Goal: Task Accomplishment & Management: Use online tool/utility

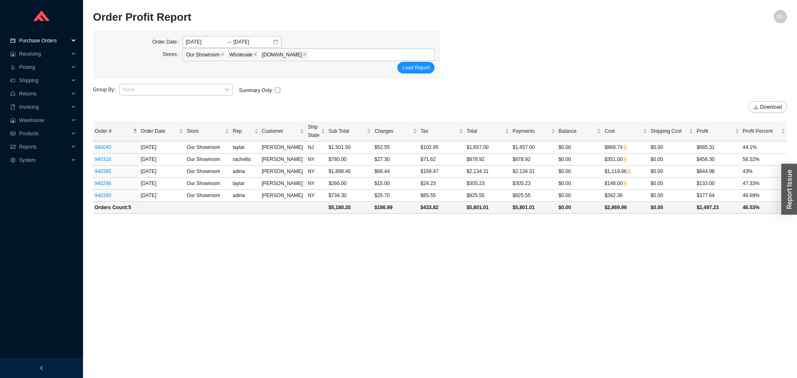
click at [42, 38] on span "Purchase Orders" at bounding box center [44, 40] width 50 height 13
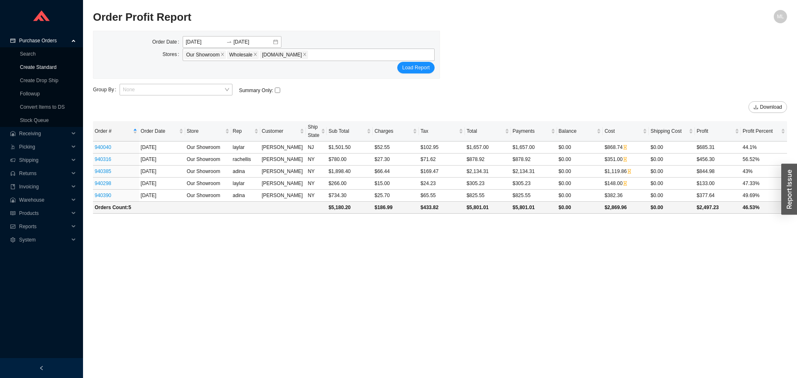
click at [38, 67] on link "Create Standard" at bounding box center [38, 67] width 37 height 6
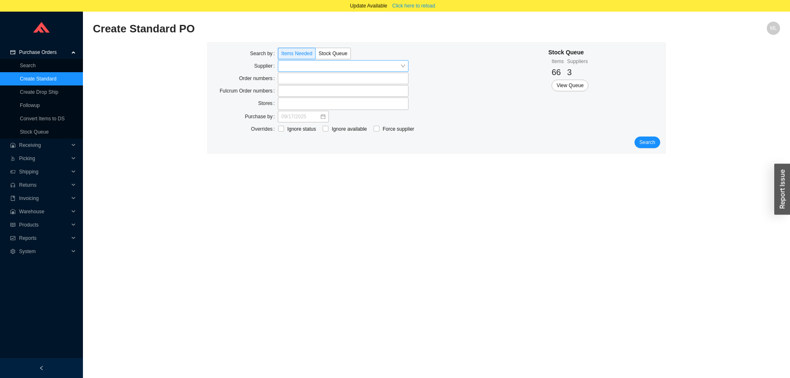
click at [292, 65] on input "search" at bounding box center [340, 66] width 119 height 11
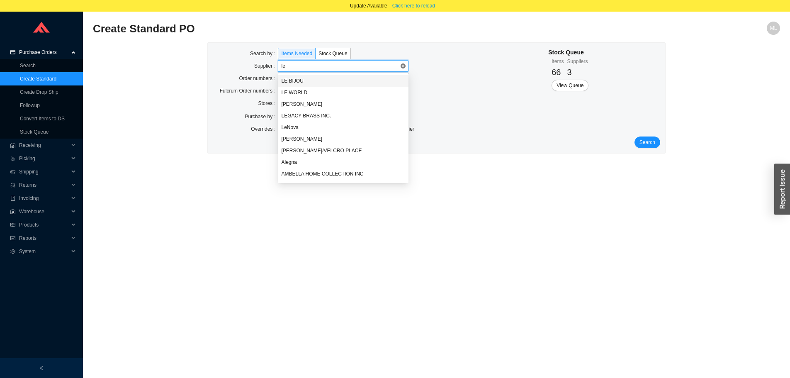
type input "lef"
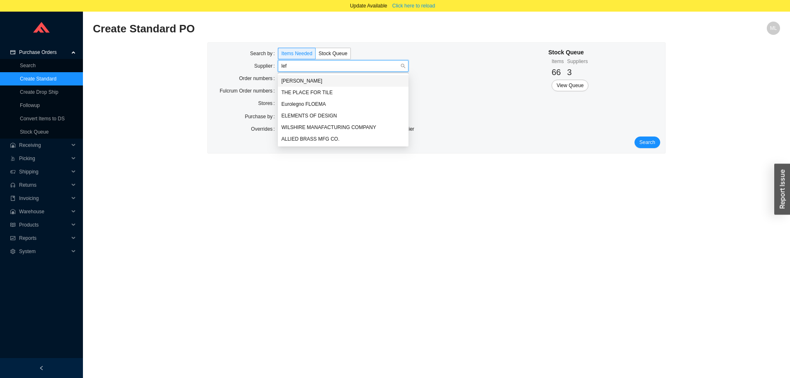
click at [301, 80] on div "[PERSON_NAME]" at bounding box center [343, 80] width 124 height 7
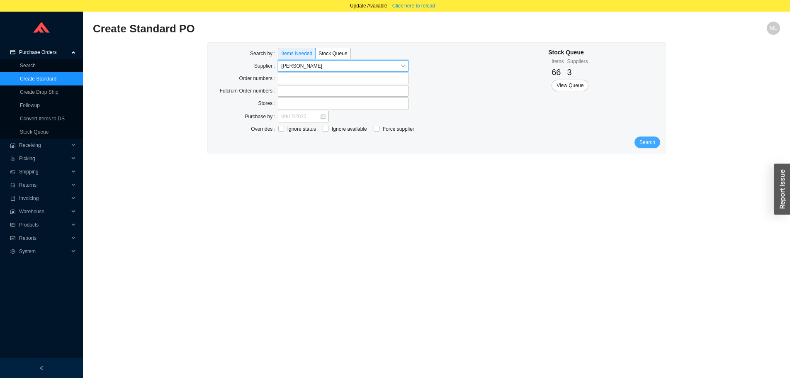
click at [651, 144] on span "Search" at bounding box center [648, 142] width 16 height 8
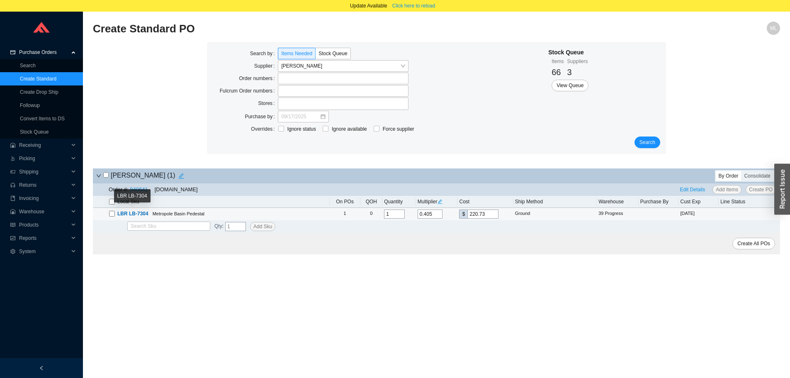
click at [112, 212] on input "checkbox" at bounding box center [112, 214] width 6 height 6
checkbox input "true"
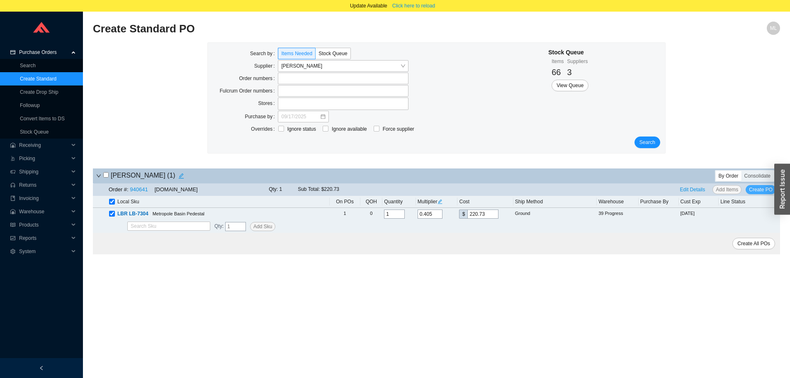
click at [763, 189] on span "Create PO" at bounding box center [761, 189] width 24 height 8
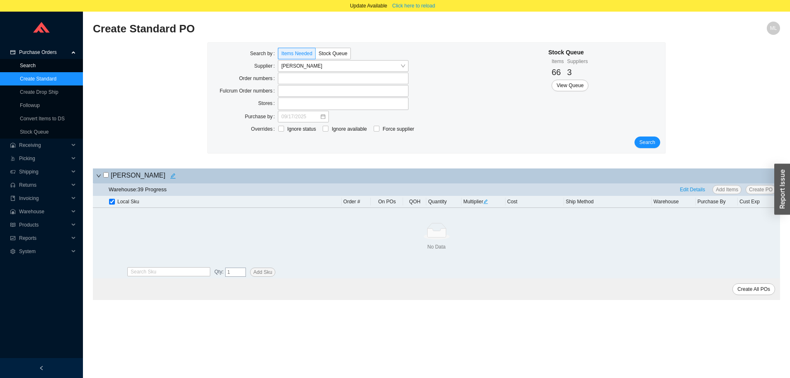
click at [29, 65] on link "Search" at bounding box center [28, 66] width 16 height 6
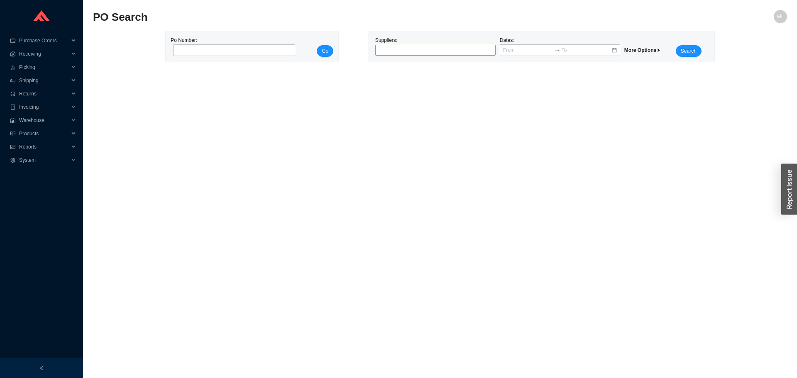
click at [402, 49] on div at bounding box center [432, 50] width 110 height 8
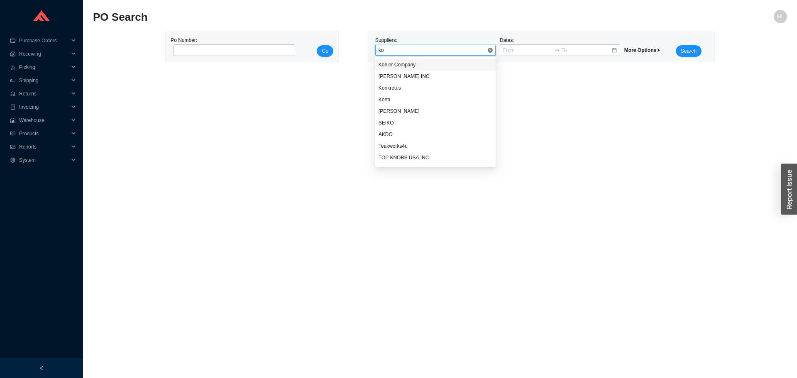
type input "kon"
click at [395, 65] on div "Konkretus" at bounding box center [435, 64] width 114 height 7
click at [691, 49] on span "Search" at bounding box center [688, 51] width 16 height 8
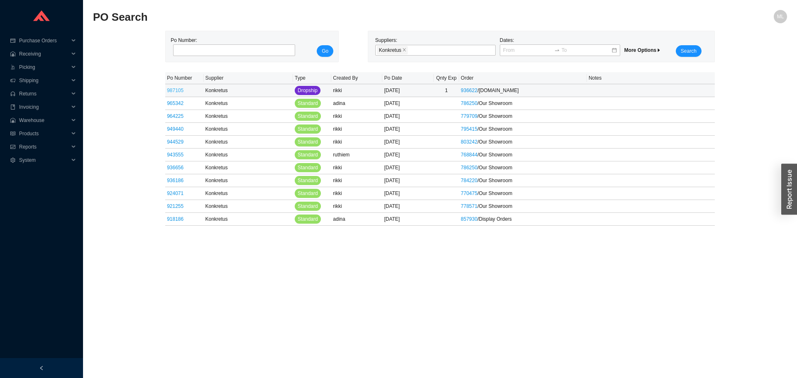
click at [175, 92] on link "987105" at bounding box center [175, 91] width 17 height 6
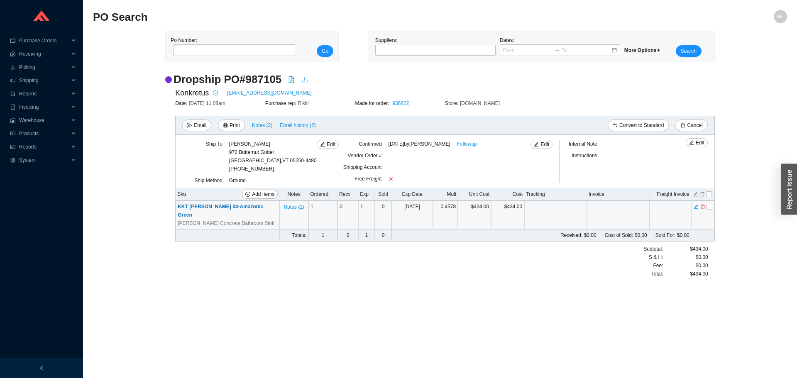
click at [215, 206] on span "KKT [PERSON_NAME] 04-Amazonic Green" at bounding box center [220, 211] width 85 height 14
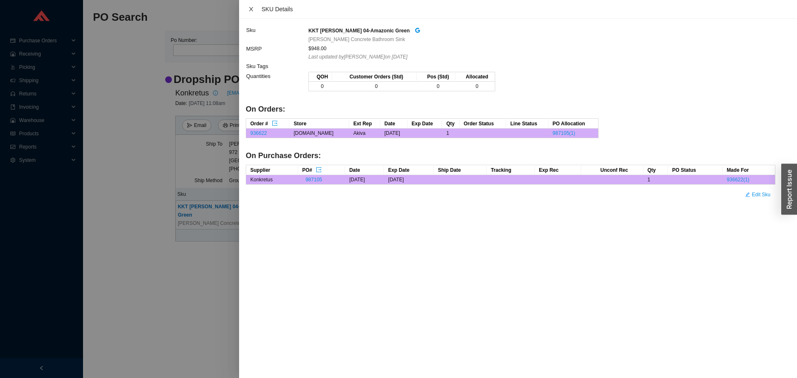
click at [251, 7] on icon "close" at bounding box center [251, 9] width 6 height 6
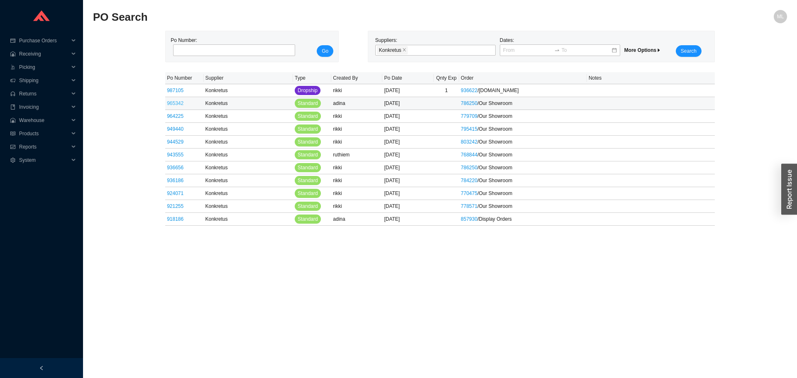
click at [177, 104] on link "965342" at bounding box center [175, 103] width 17 height 6
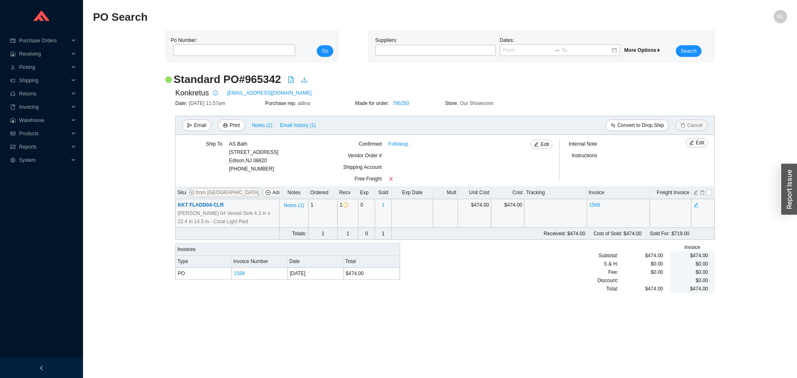
click at [207, 206] on span "KKT FLADD04-CLR" at bounding box center [201, 205] width 46 height 6
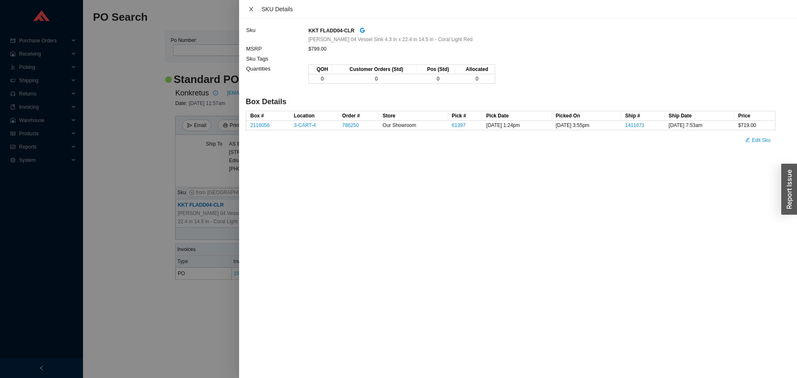
click at [249, 8] on icon "close" at bounding box center [251, 9] width 6 height 6
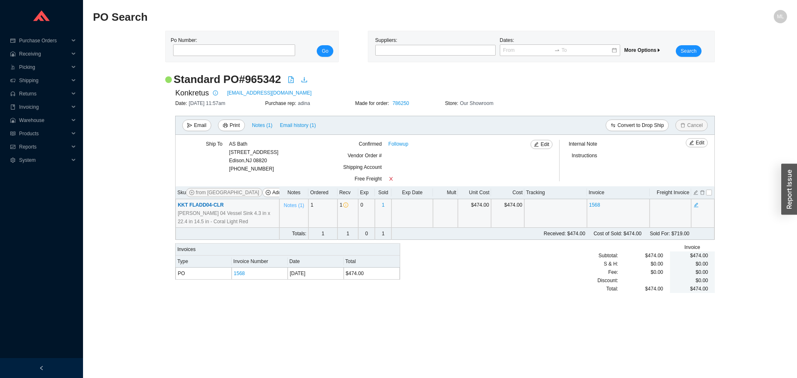
click at [292, 205] on span "Notes ( 1 )" at bounding box center [293, 205] width 20 height 8
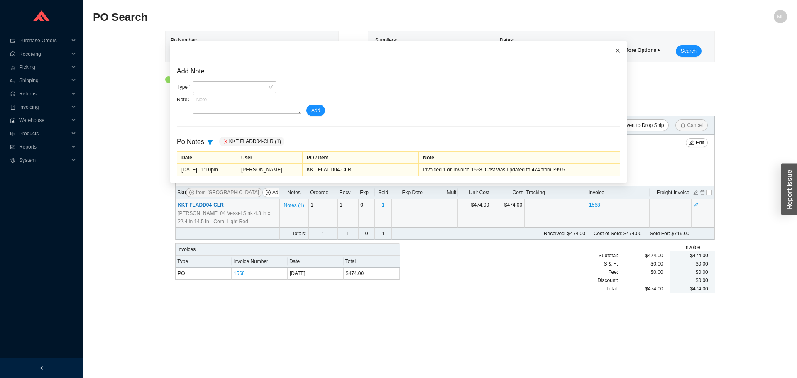
click at [615, 48] on icon "close" at bounding box center [618, 51] width 6 height 6
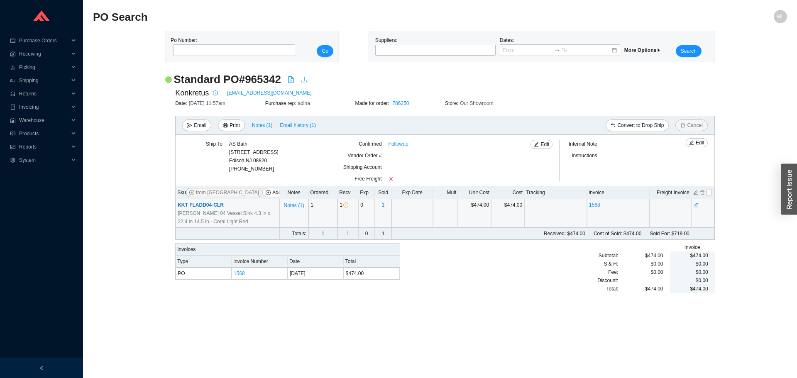
click at [195, 205] on span "KKT FLADD04-CLR" at bounding box center [201, 205] width 46 height 6
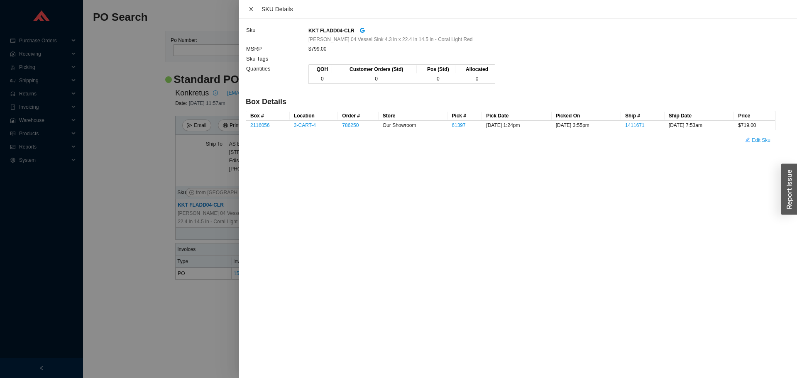
click at [252, 7] on icon "close" at bounding box center [251, 9] width 6 height 6
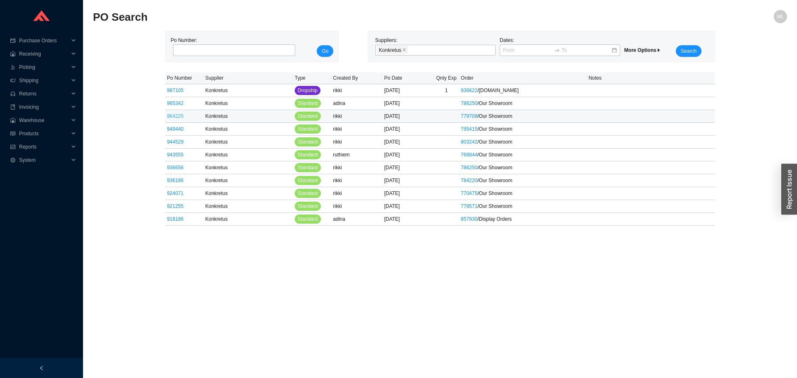
click at [176, 117] on link "964225" at bounding box center [175, 116] width 17 height 6
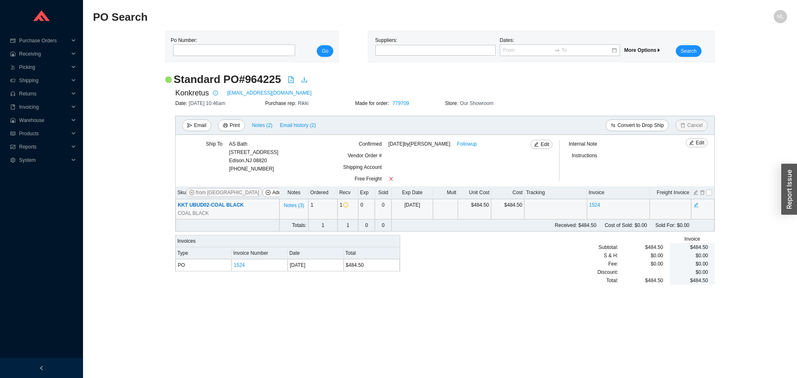
click at [228, 205] on span "KKT UBUD02-COAL BLACK" at bounding box center [211, 205] width 66 height 6
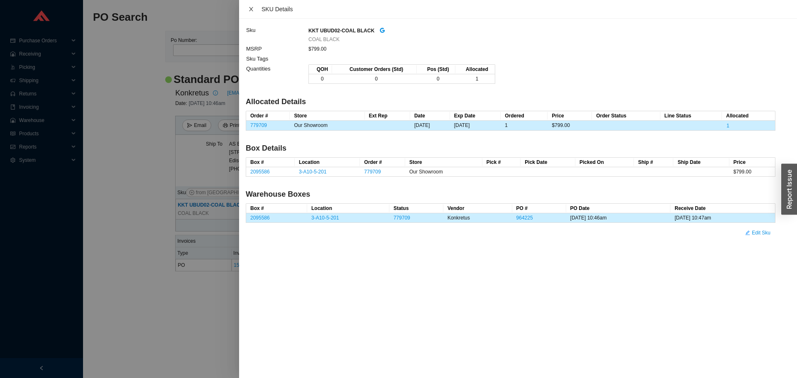
click at [250, 7] on icon "close" at bounding box center [251, 9] width 4 height 4
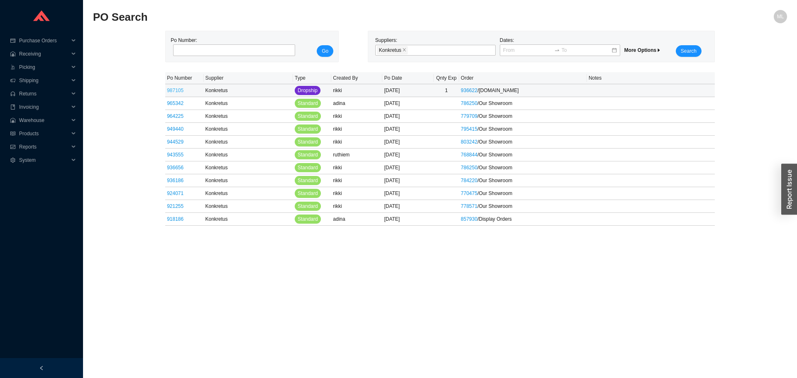
click at [176, 90] on link "987105" at bounding box center [175, 91] width 17 height 6
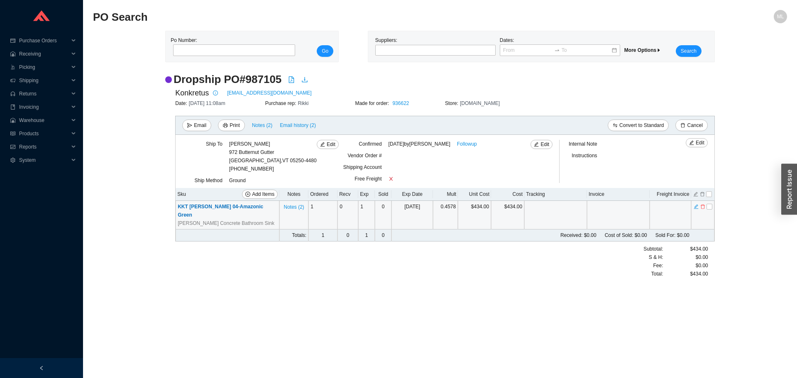
click at [222, 207] on span "KKT [PERSON_NAME] 04-Amazonic Green" at bounding box center [220, 211] width 85 height 14
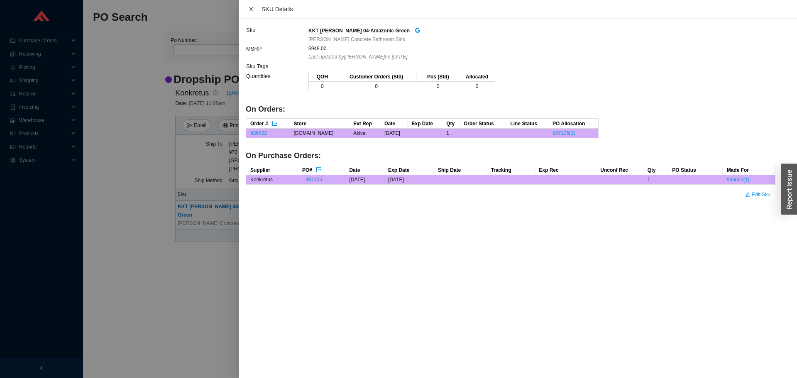
click at [250, 9] on icon "close" at bounding box center [251, 9] width 6 height 6
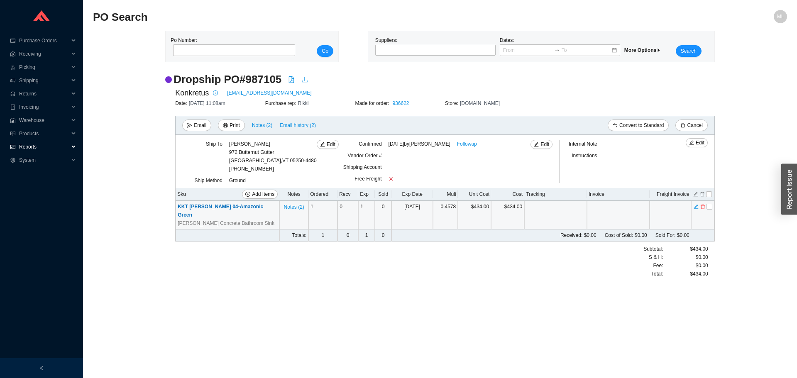
click at [31, 146] on span "Reports" at bounding box center [44, 146] width 50 height 13
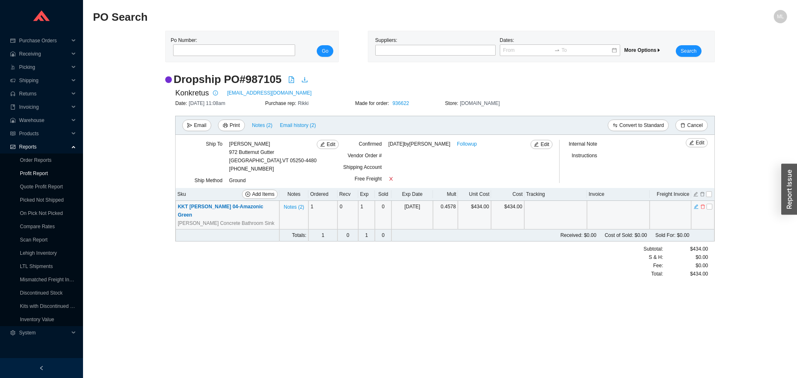
click at [33, 171] on link "Profit Report" at bounding box center [34, 174] width 28 height 6
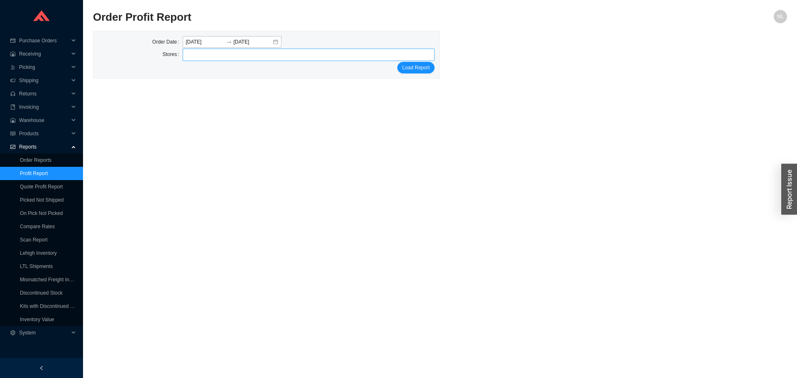
click at [225, 56] on div at bounding box center [305, 55] width 242 height 12
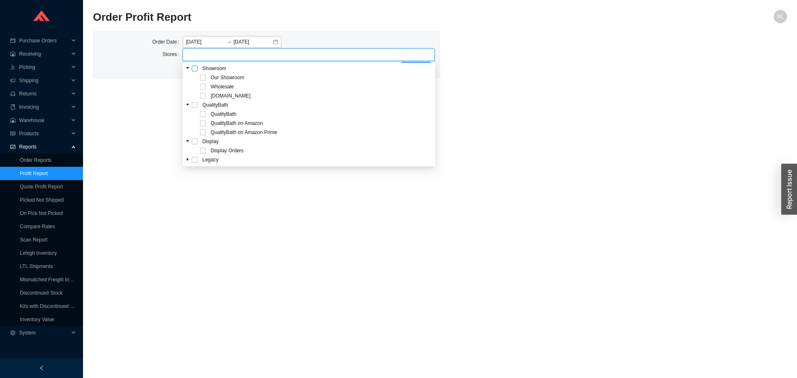
click at [196, 69] on span at bounding box center [195, 69] width 6 height 6
click at [517, 72] on div "Order Date [DATE] [DATE] Stores Our Showroom Wholesale [DOMAIN_NAME] Load Report" at bounding box center [440, 55] width 694 height 48
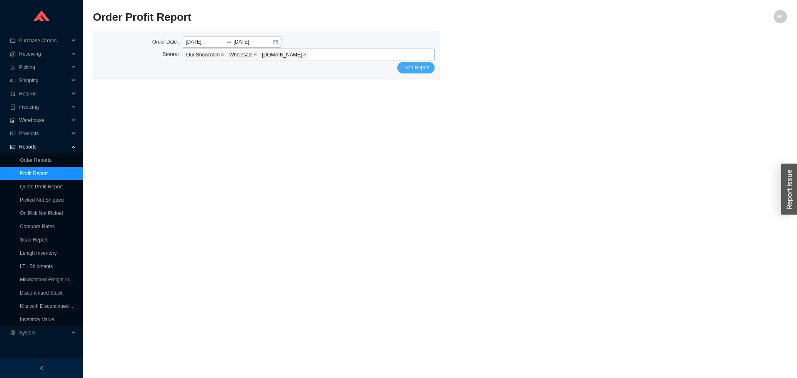
click at [417, 66] on span "Load Report" at bounding box center [415, 67] width 27 height 8
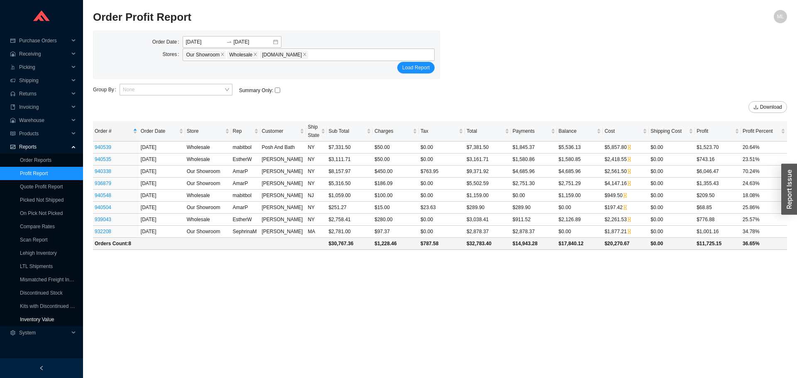
click at [44, 317] on link "Inventory Value" at bounding box center [37, 320] width 34 height 6
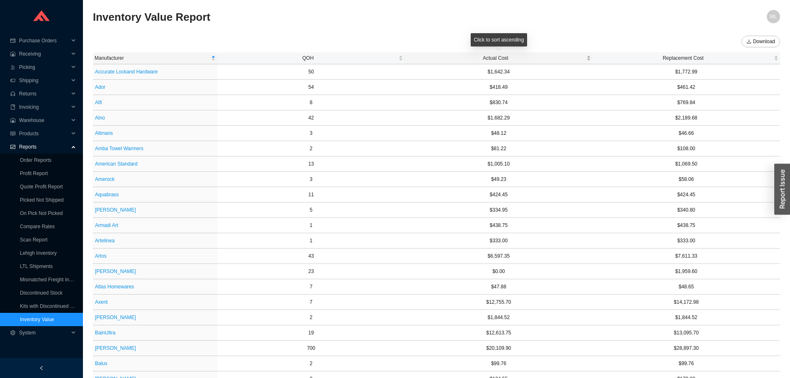
click at [498, 59] on span "Actual Cost" at bounding box center [496, 58] width 178 height 8
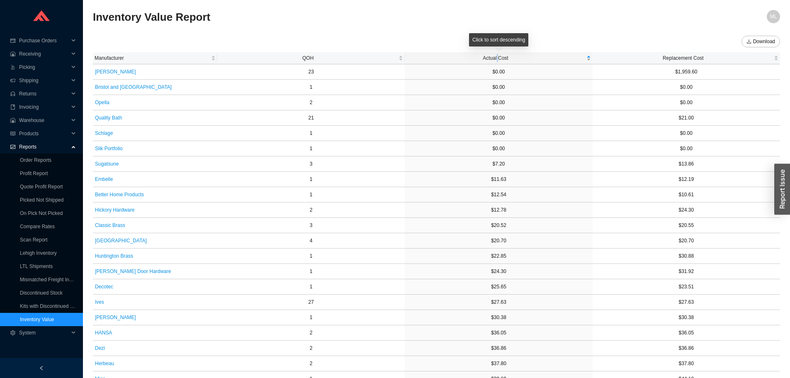
click at [498, 59] on span "Actual Cost" at bounding box center [496, 58] width 178 height 8
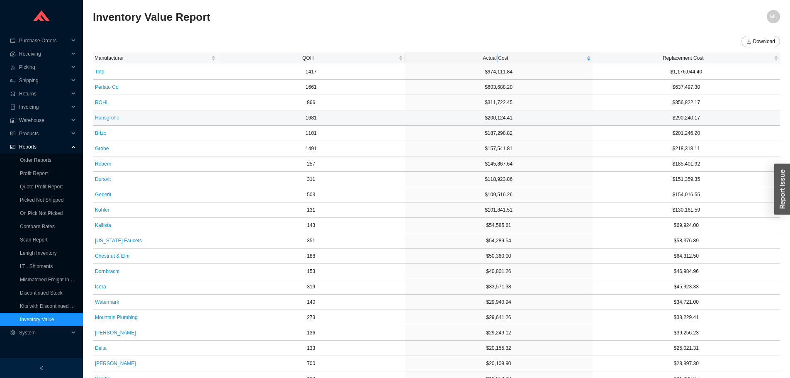
click at [105, 117] on span "Hansgrohe" at bounding box center [107, 118] width 24 height 8
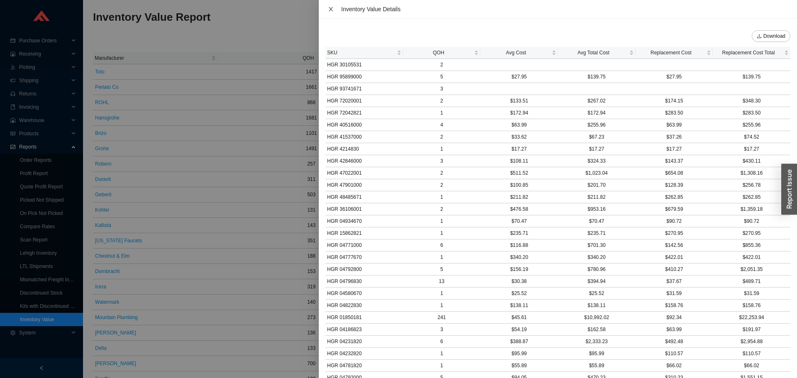
click at [332, 7] on icon "close" at bounding box center [331, 9] width 4 height 4
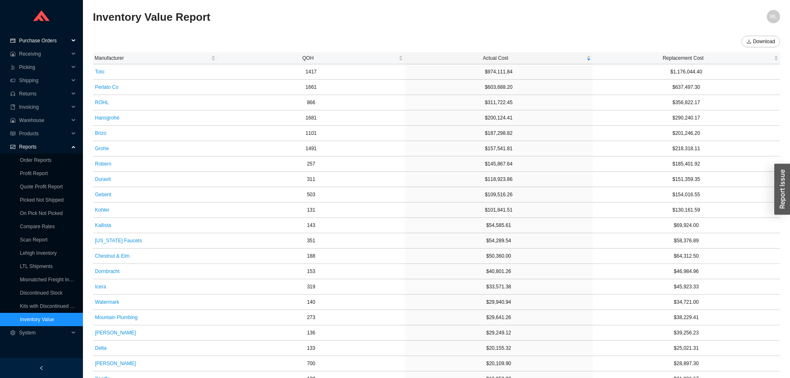
click at [33, 40] on span "Purchase Orders" at bounding box center [44, 40] width 50 height 13
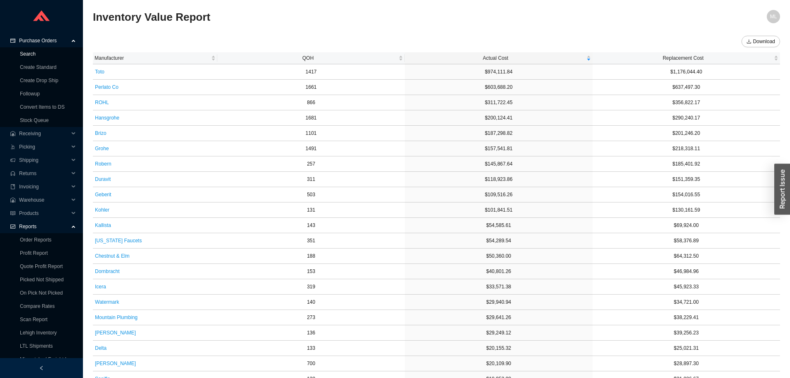
click at [30, 53] on link "Search" at bounding box center [28, 54] width 16 height 6
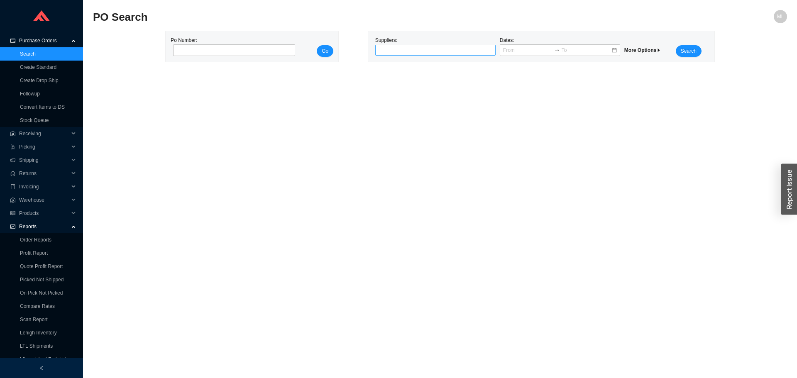
click at [385, 50] on div at bounding box center [432, 50] width 110 height 8
type input "durav"
click at [390, 63] on div "DURAVIT" at bounding box center [435, 64] width 114 height 7
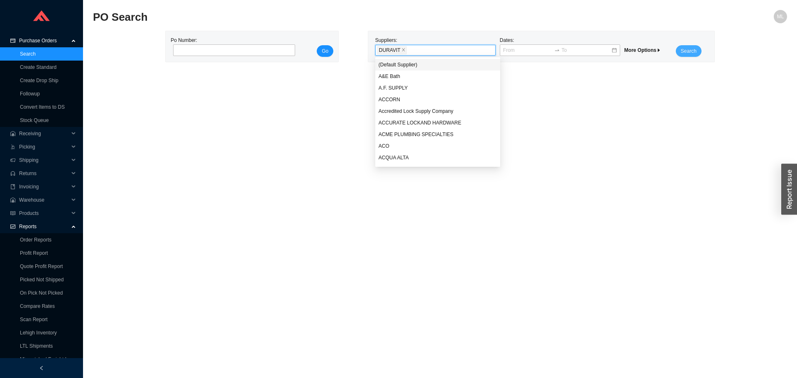
click at [692, 49] on span "Search" at bounding box center [688, 51] width 16 height 8
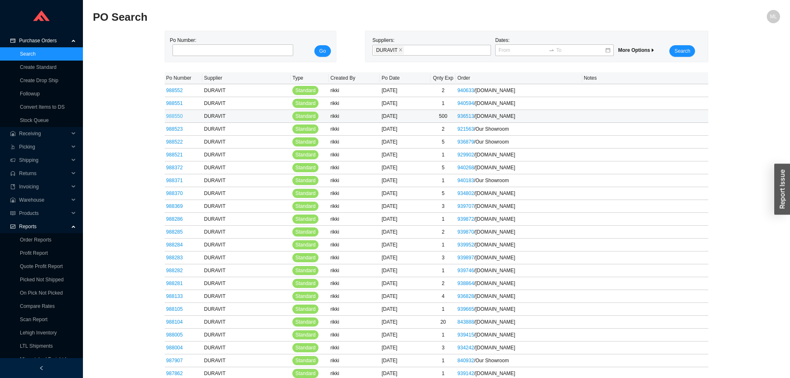
click at [173, 116] on link "988550" at bounding box center [174, 116] width 17 height 6
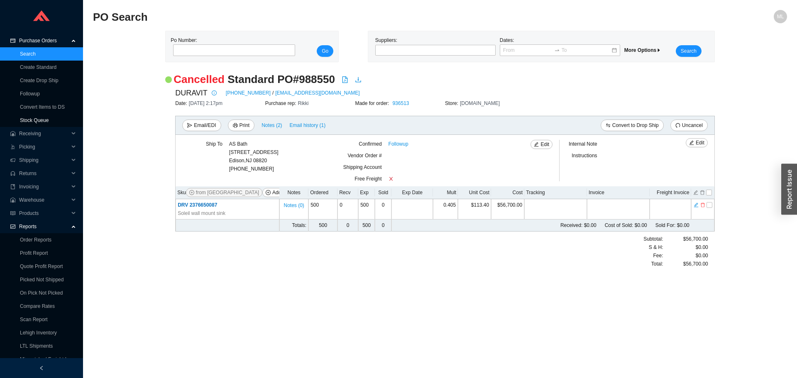
click at [31, 117] on link "Stock Queue" at bounding box center [34, 120] width 29 height 6
